Goal: Information Seeking & Learning: Learn about a topic

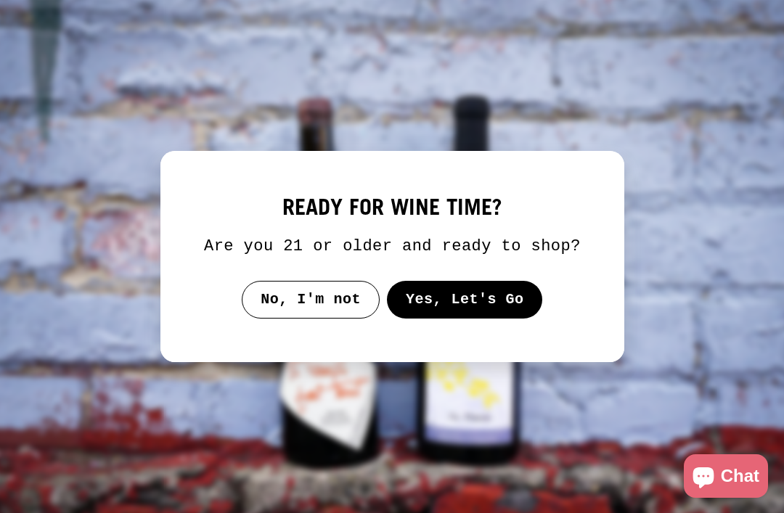
scroll to position [346, 0]
click at [501, 308] on button "Yes, Let's Go" at bounding box center [464, 300] width 156 height 38
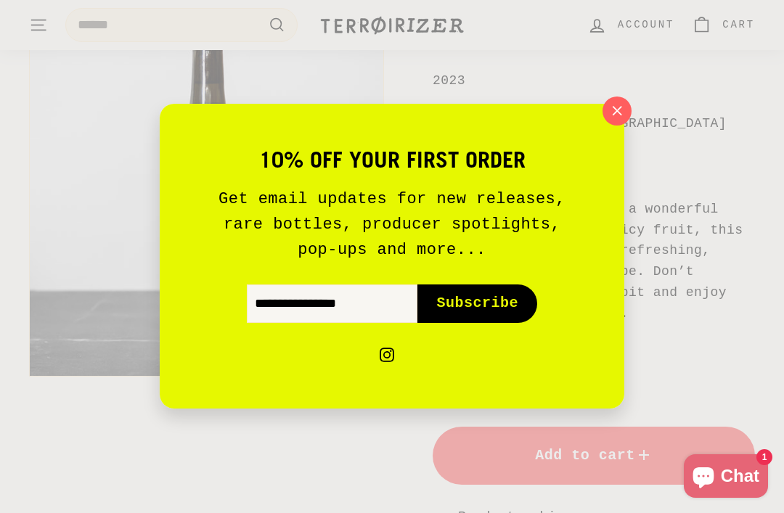
click at [630, 108] on button ""Close (esc)"" at bounding box center [616, 111] width 29 height 29
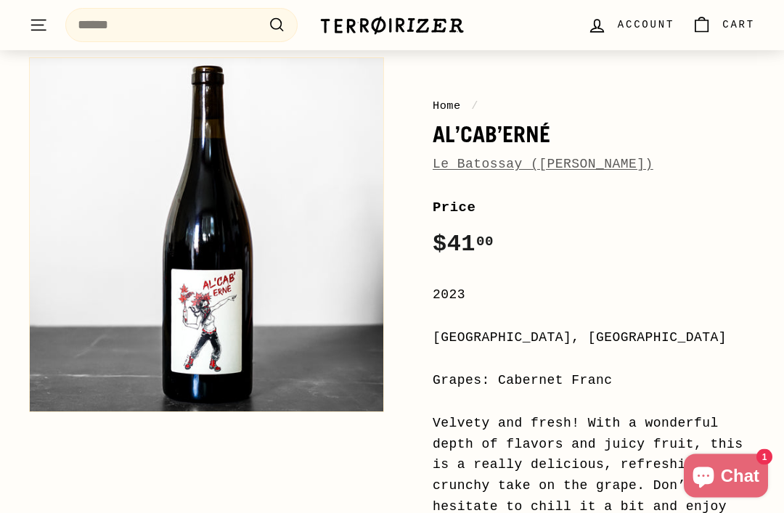
scroll to position [249, 0]
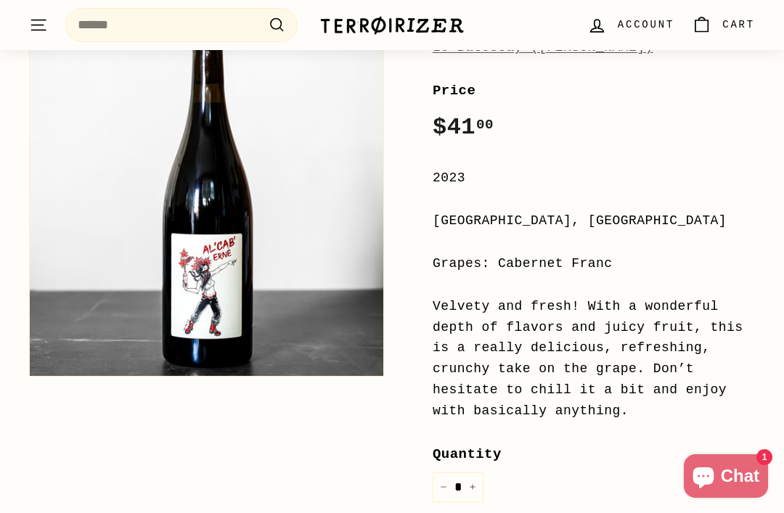
click at [440, 17] on img at bounding box center [391, 25] width 145 height 20
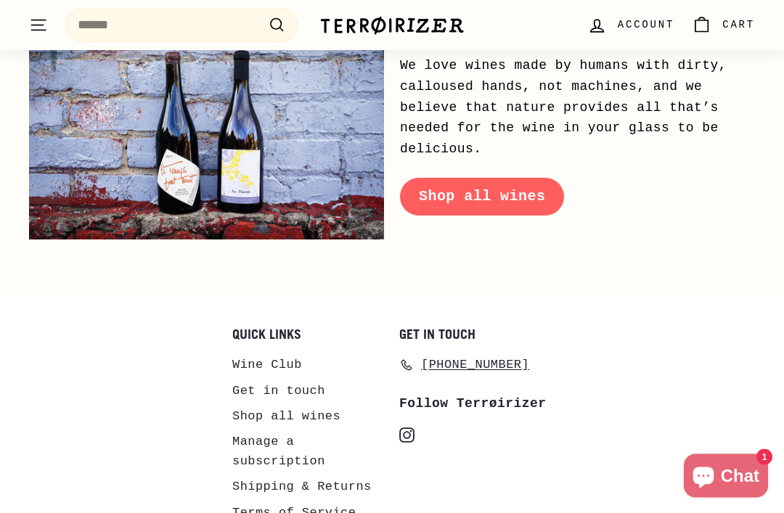
scroll to position [6057, 0]
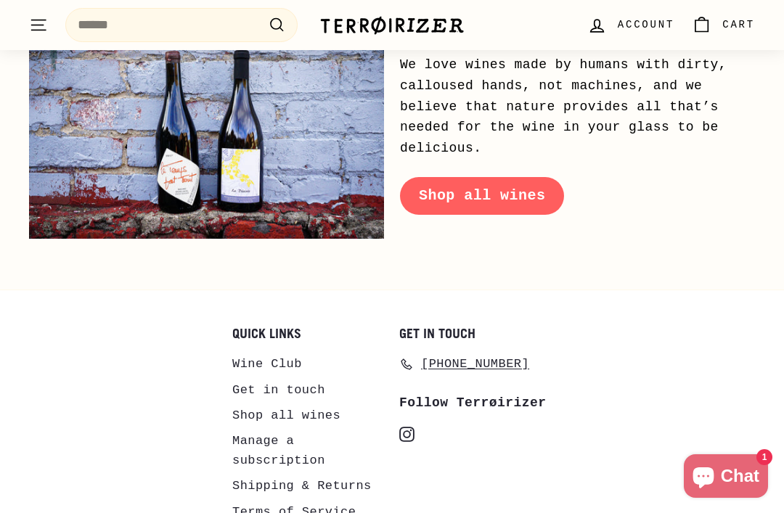
click at [360, 473] on link "Shipping & Returns" at bounding box center [301, 485] width 139 height 25
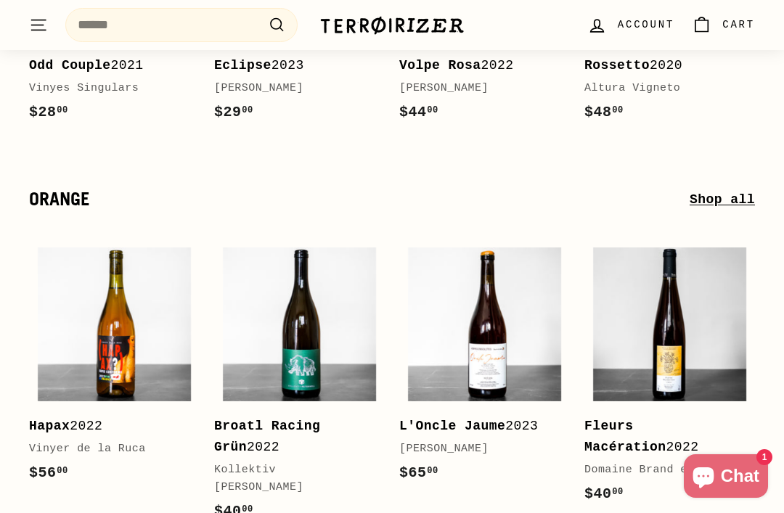
scroll to position [3998, 0]
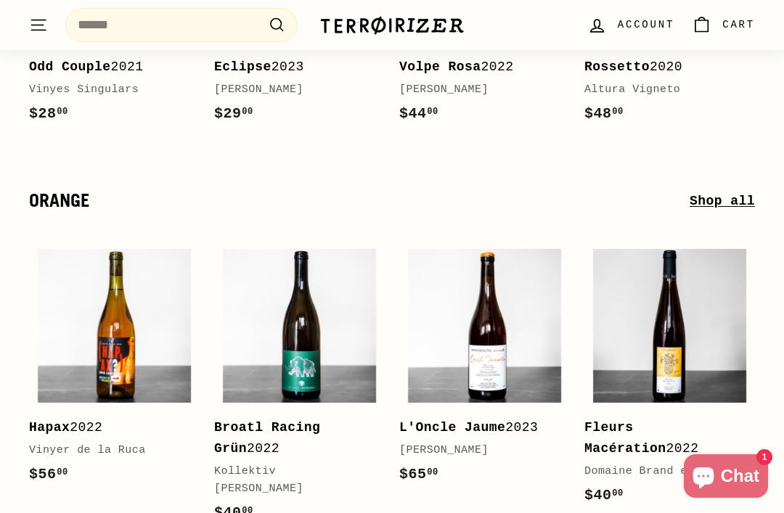
click at [32, 420] on b "Hapax" at bounding box center [49, 427] width 41 height 15
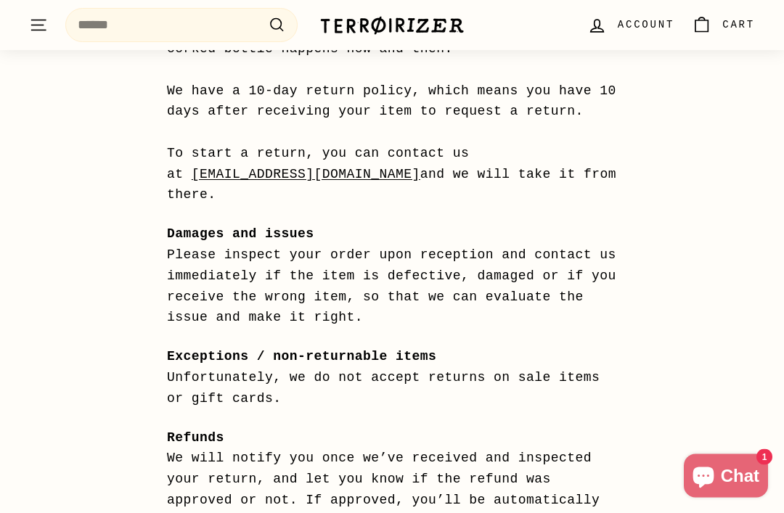
scroll to position [1175, 0]
